Goal: Task Accomplishment & Management: Use online tool/utility

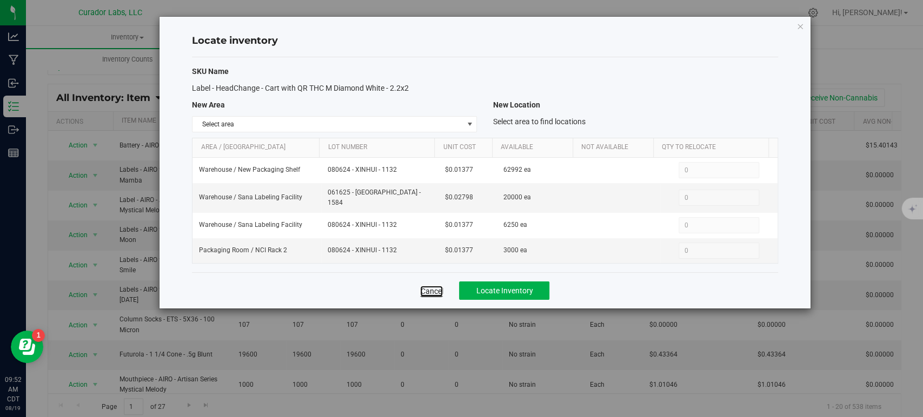
drag, startPoint x: 0, startPoint y: 0, endPoint x: 424, endPoint y: 283, distance: 509.4
click at [424, 286] on link "Cancel" at bounding box center [431, 291] width 23 height 11
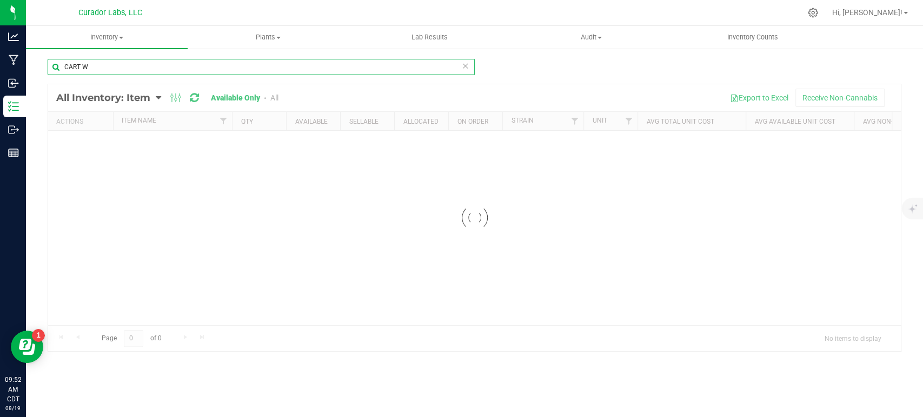
click at [122, 69] on input "CART W" at bounding box center [261, 67] width 427 height 16
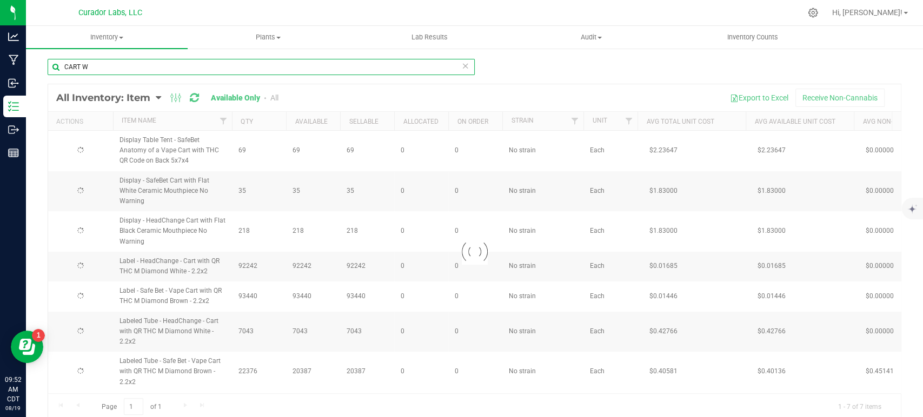
click at [122, 69] on input "CART W" at bounding box center [261, 67] width 427 height 16
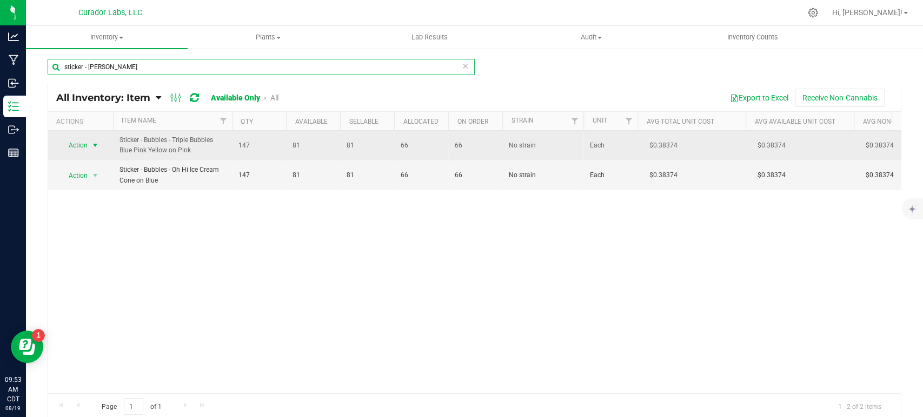
type input "sticker - [PERSON_NAME]"
click at [73, 143] on span "Action" at bounding box center [73, 145] width 29 height 15
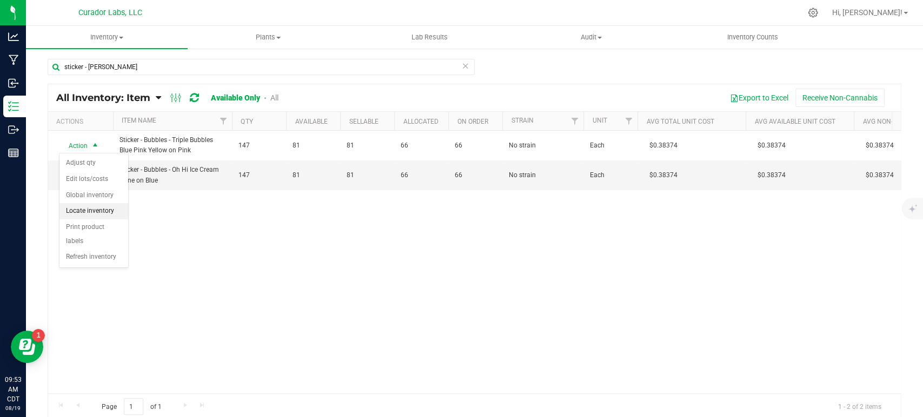
click at [82, 212] on li "Locate inventory" at bounding box center [93, 211] width 69 height 16
